Goal: Find specific page/section: Find specific page/section

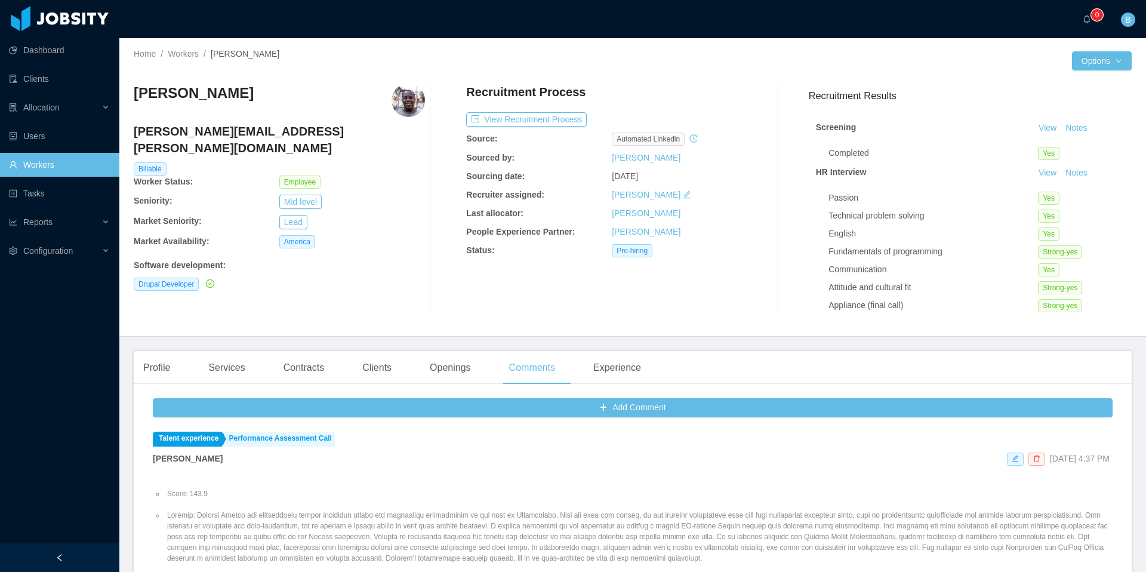
click at [38, 165] on link "Workers" at bounding box center [59, 165] width 101 height 24
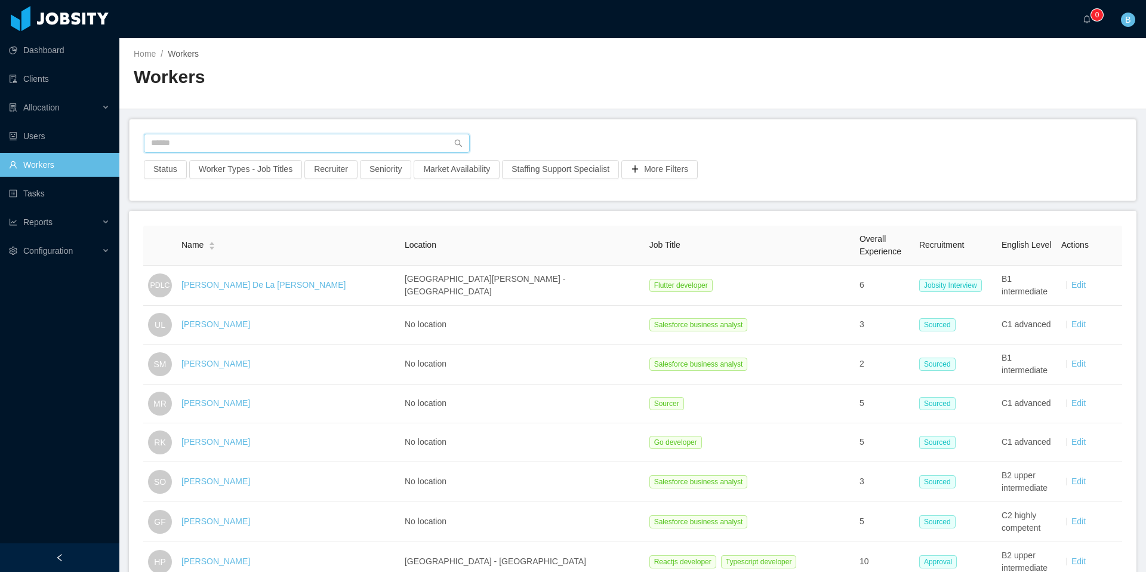
click at [346, 146] on input "text" at bounding box center [307, 143] width 326 height 19
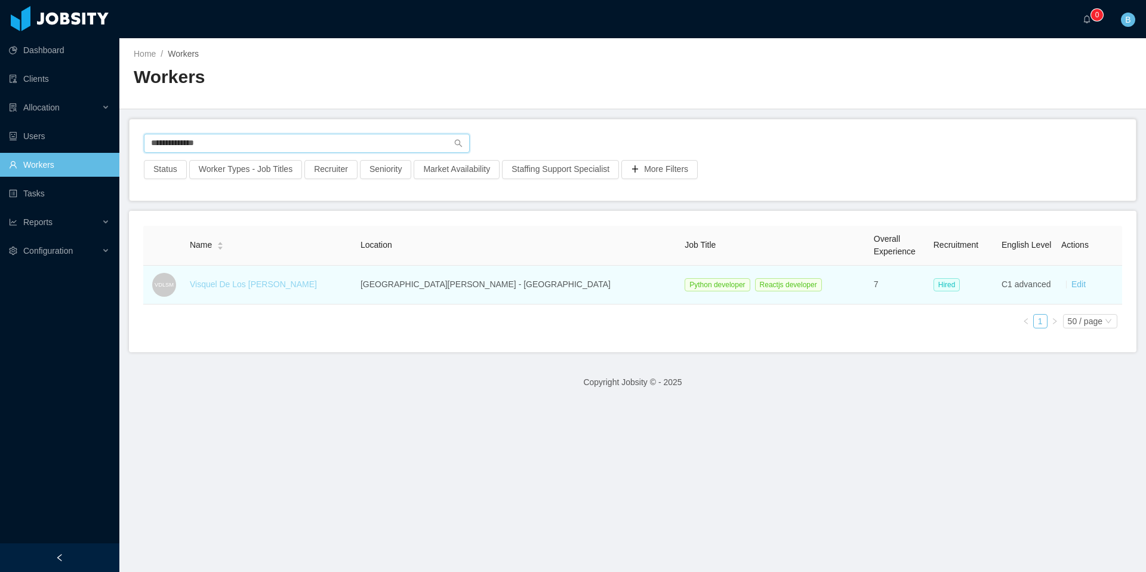
type input "**********"
click at [259, 284] on link "Visquel De Los [PERSON_NAME]" at bounding box center [253, 284] width 127 height 10
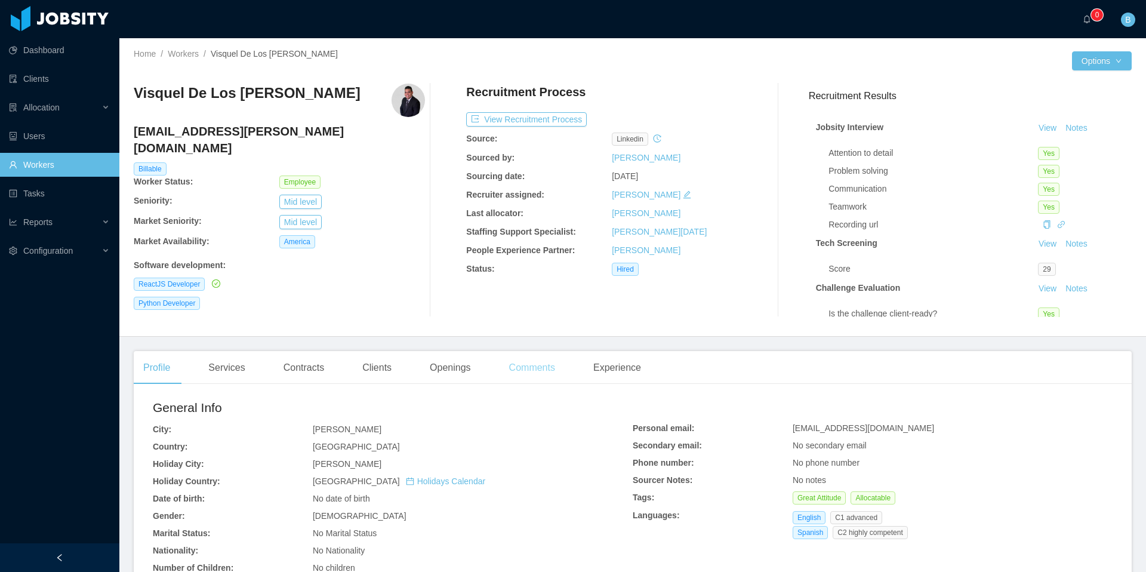
click at [538, 371] on div "Comments" at bounding box center [532, 367] width 65 height 33
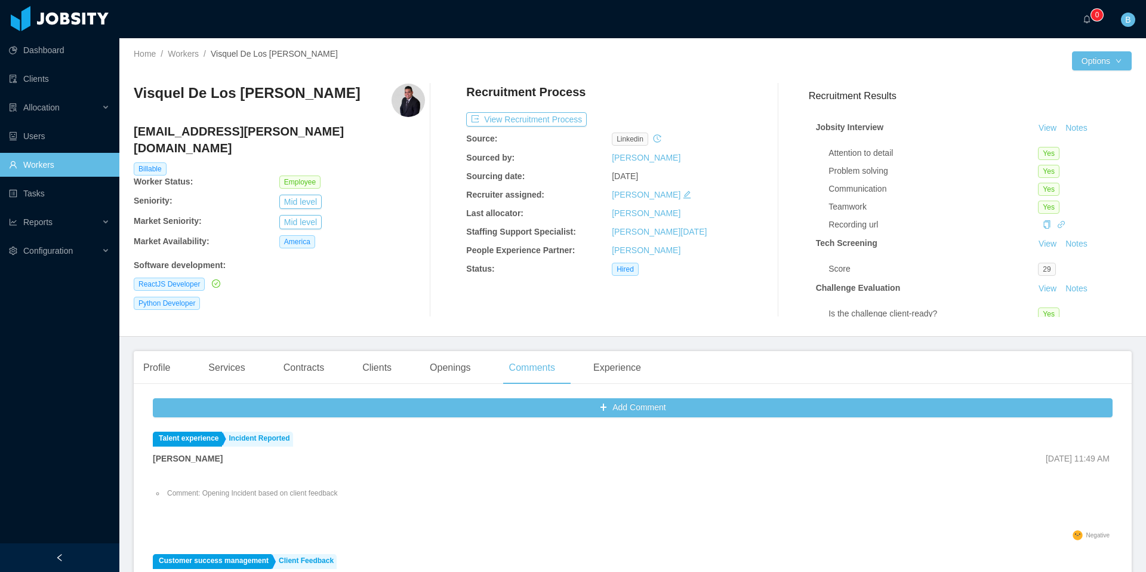
click at [54, 161] on link "Workers" at bounding box center [59, 165] width 101 height 24
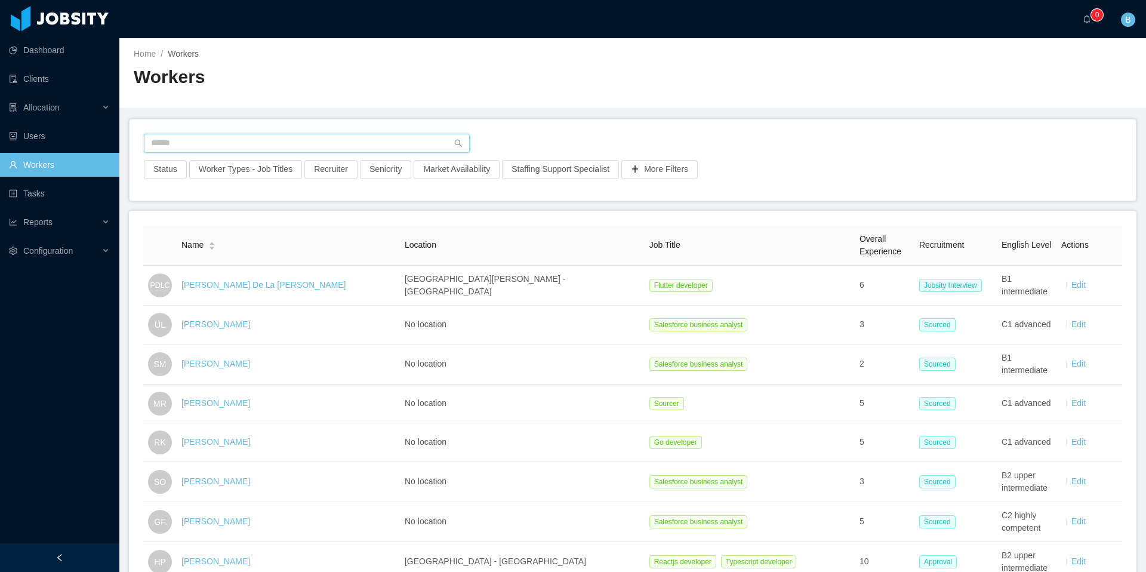
click at [220, 134] on input "text" at bounding box center [307, 143] width 326 height 19
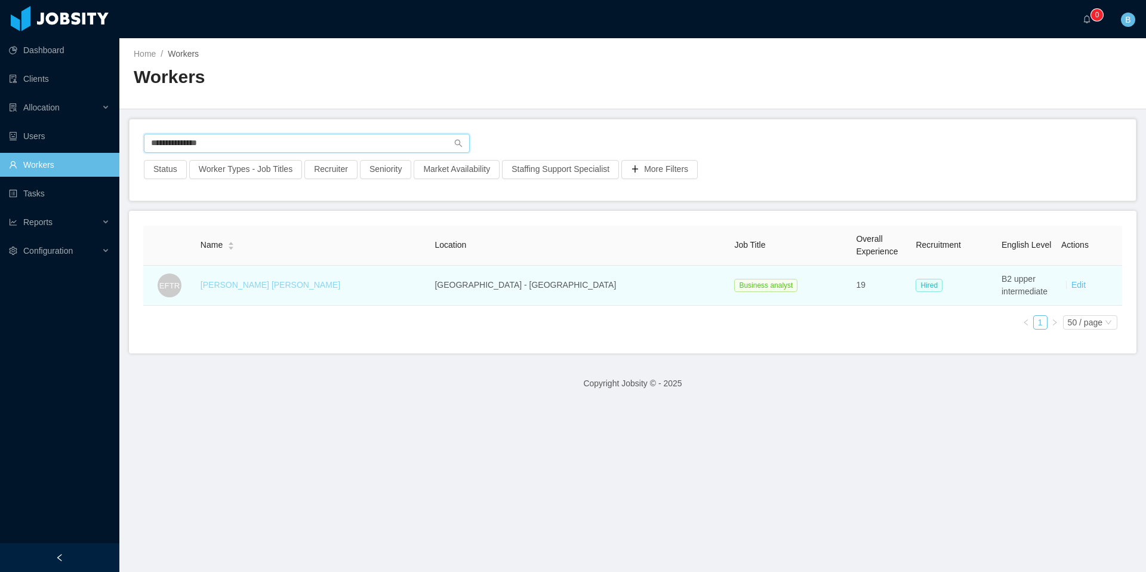
type input "**********"
click at [282, 284] on link "[PERSON_NAME] [PERSON_NAME]" at bounding box center [271, 285] width 140 height 10
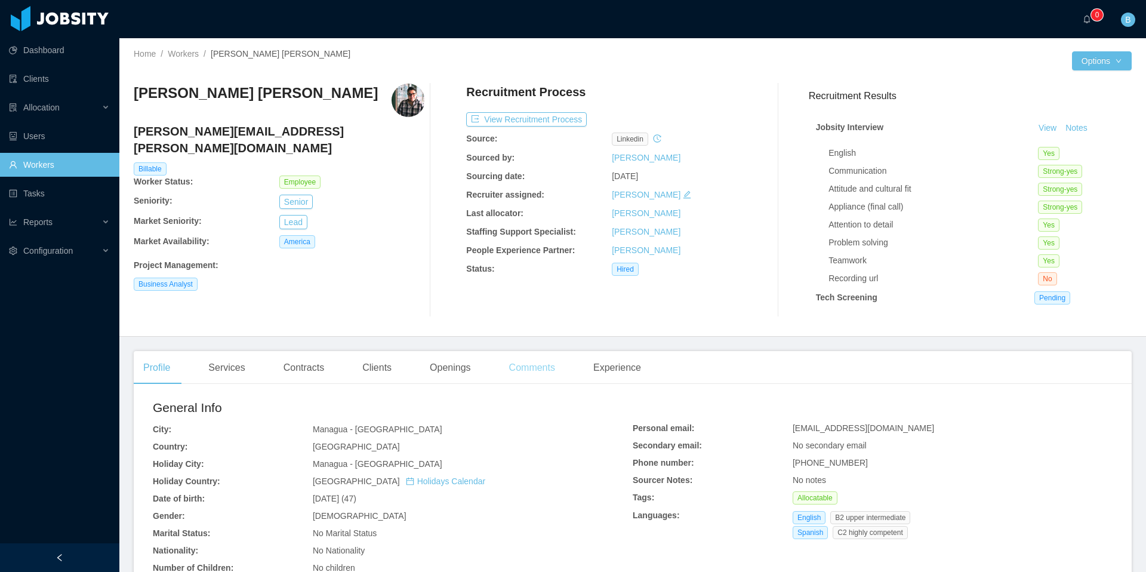
click at [524, 374] on div "Comments" at bounding box center [532, 367] width 65 height 33
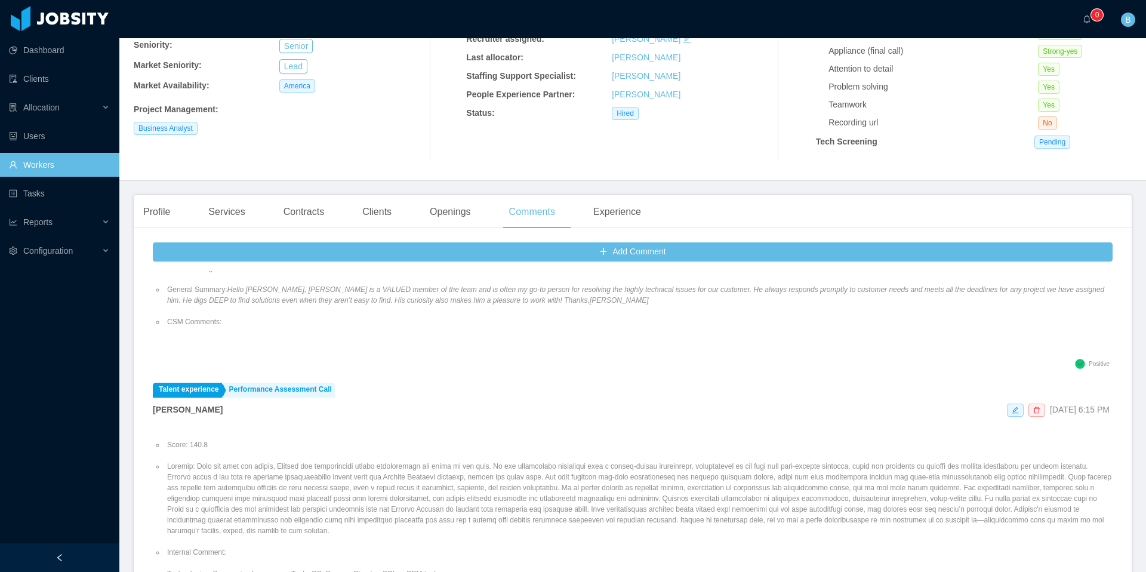
scroll to position [203, 0]
